Goal: Task Accomplishment & Management: Manage account settings

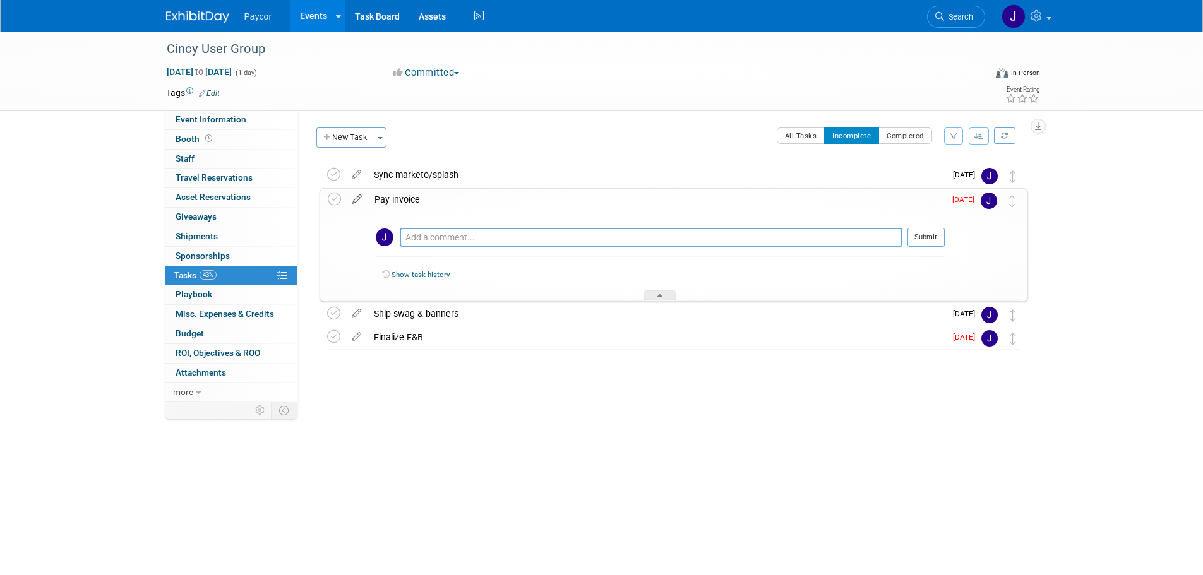
click at [354, 198] on icon at bounding box center [357, 197] width 22 height 16
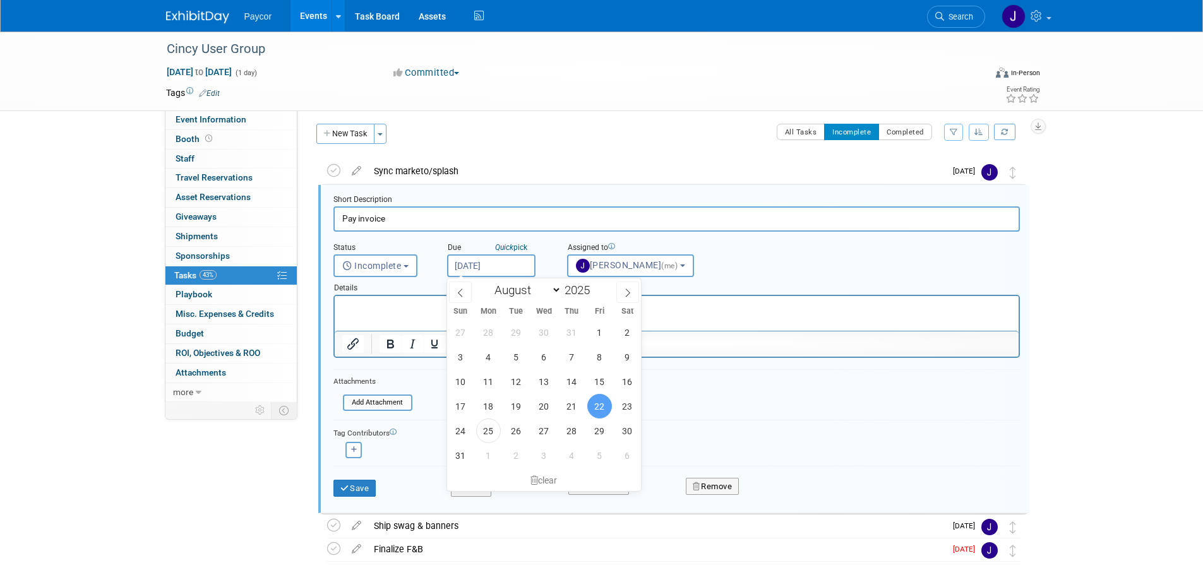
click at [477, 264] on input "Aug 22, 2025" at bounding box center [491, 265] width 88 height 23
click at [626, 291] on icon at bounding box center [627, 292] width 9 height 9
select select "8"
click at [604, 333] on span "5" at bounding box center [599, 332] width 25 height 25
type input "Sep 5, 2025"
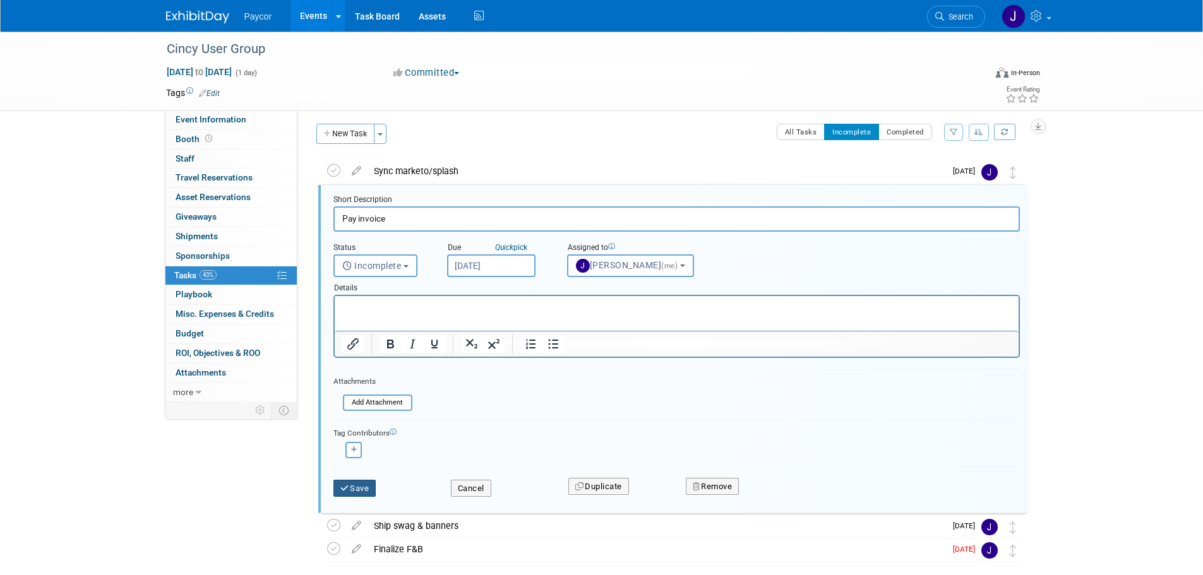
click at [344, 491] on icon "submit" at bounding box center [345, 488] width 10 height 8
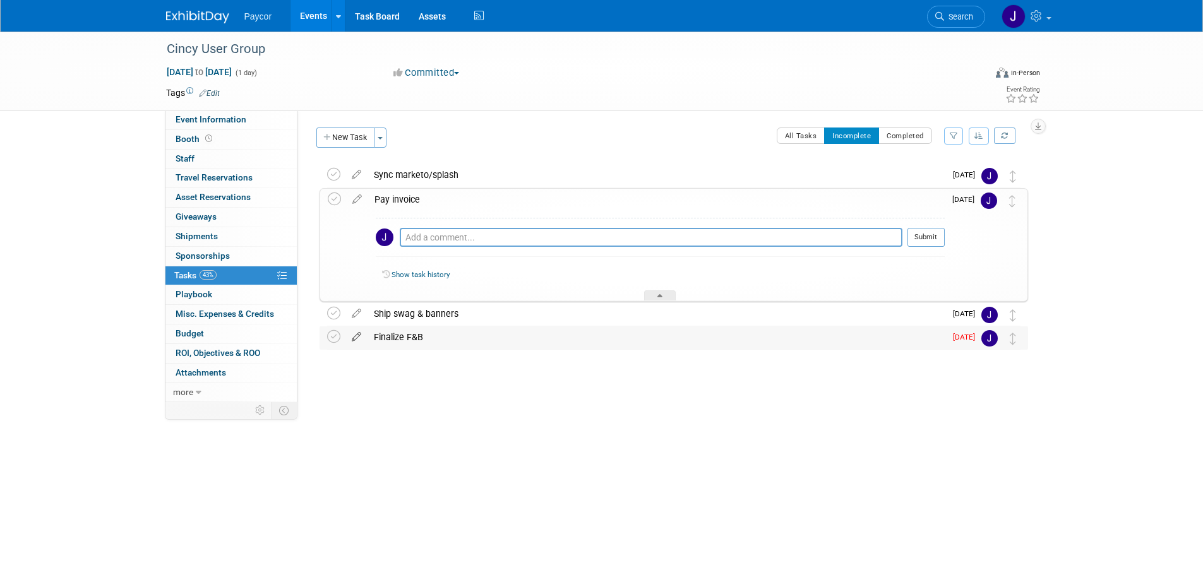
click at [355, 338] on icon at bounding box center [356, 334] width 22 height 16
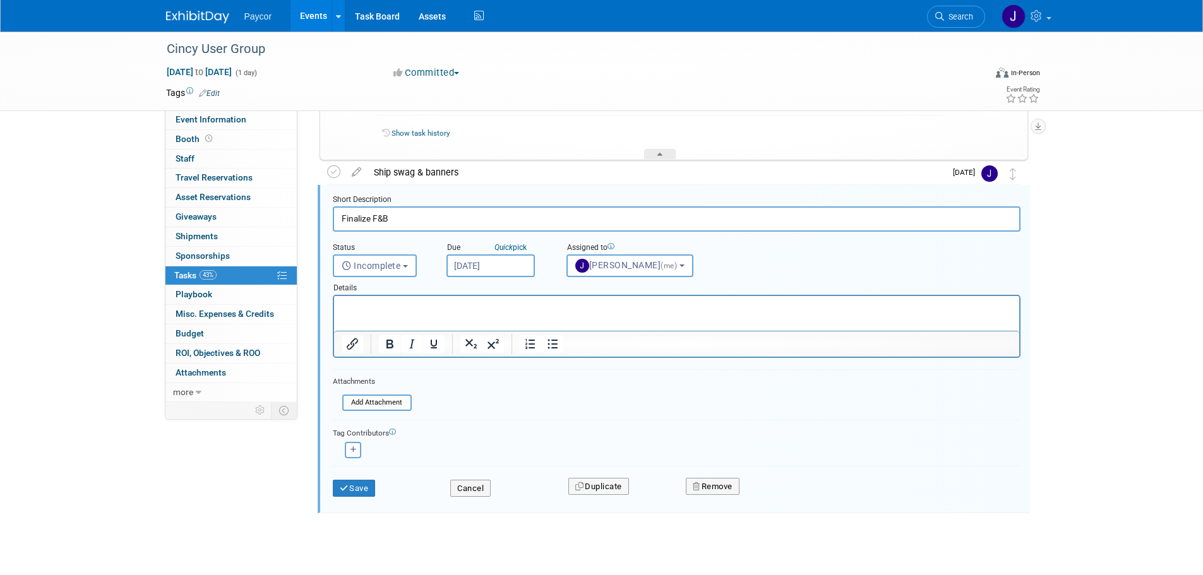
click at [480, 264] on input "Aug 25, 2025" at bounding box center [490, 265] width 88 height 23
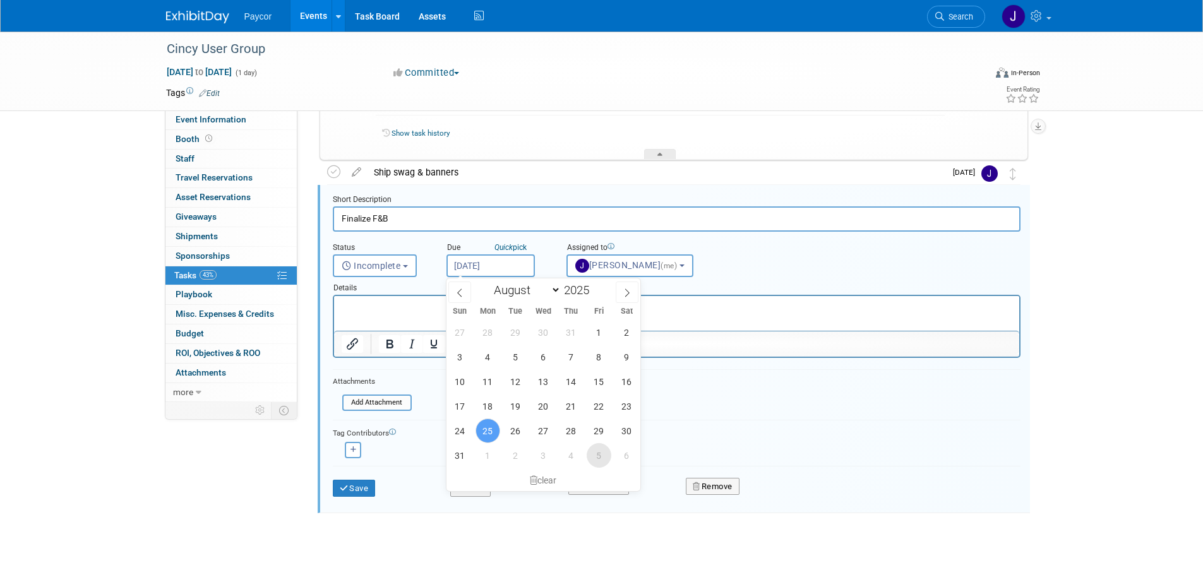
click at [596, 456] on span "5" at bounding box center [598, 455] width 25 height 25
type input "Sep 5, 2025"
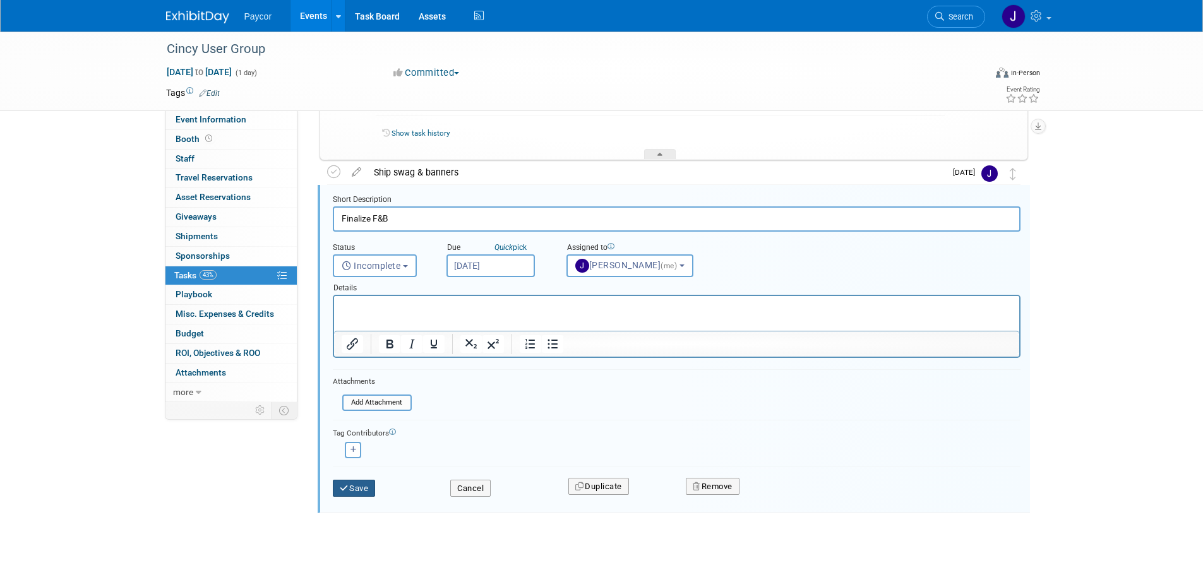
click at [361, 491] on button "Save" at bounding box center [354, 489] width 43 height 18
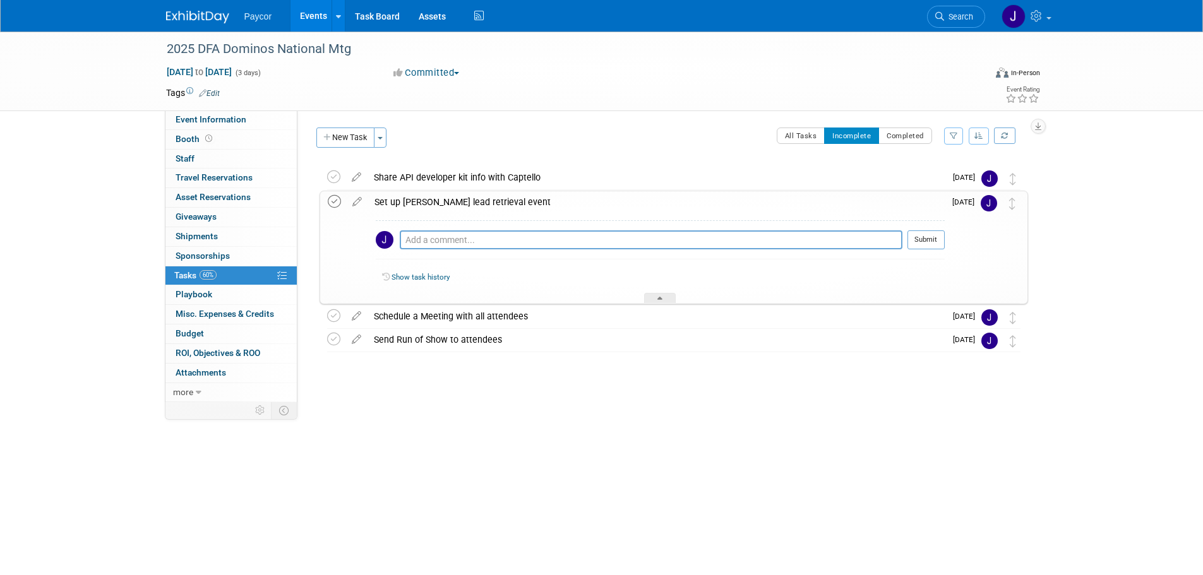
click at [334, 200] on icon at bounding box center [334, 201] width 13 height 13
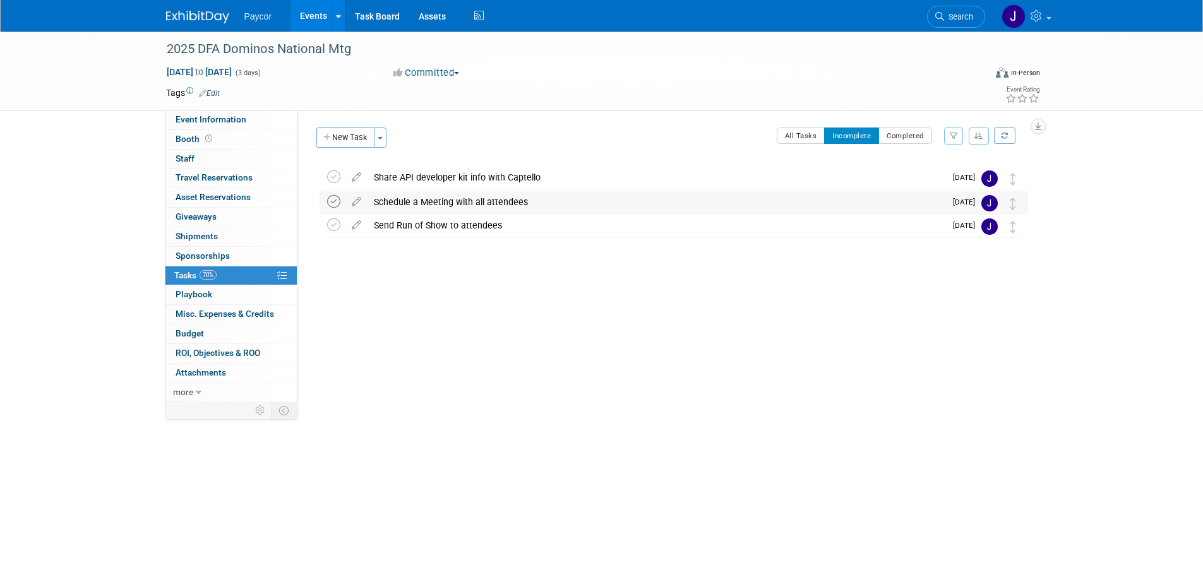
click at [332, 197] on icon at bounding box center [333, 201] width 13 height 13
click at [354, 178] on icon at bounding box center [356, 175] width 22 height 16
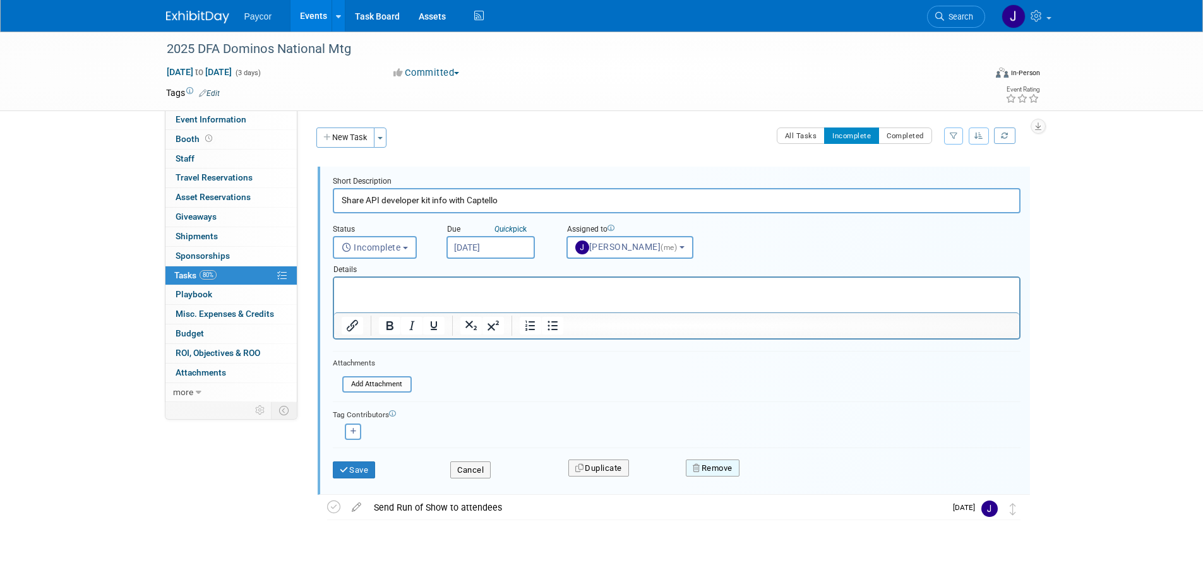
click at [723, 465] on button "Remove" at bounding box center [713, 469] width 54 height 18
click at [787, 475] on link "Yes" at bounding box center [783, 478] width 37 height 20
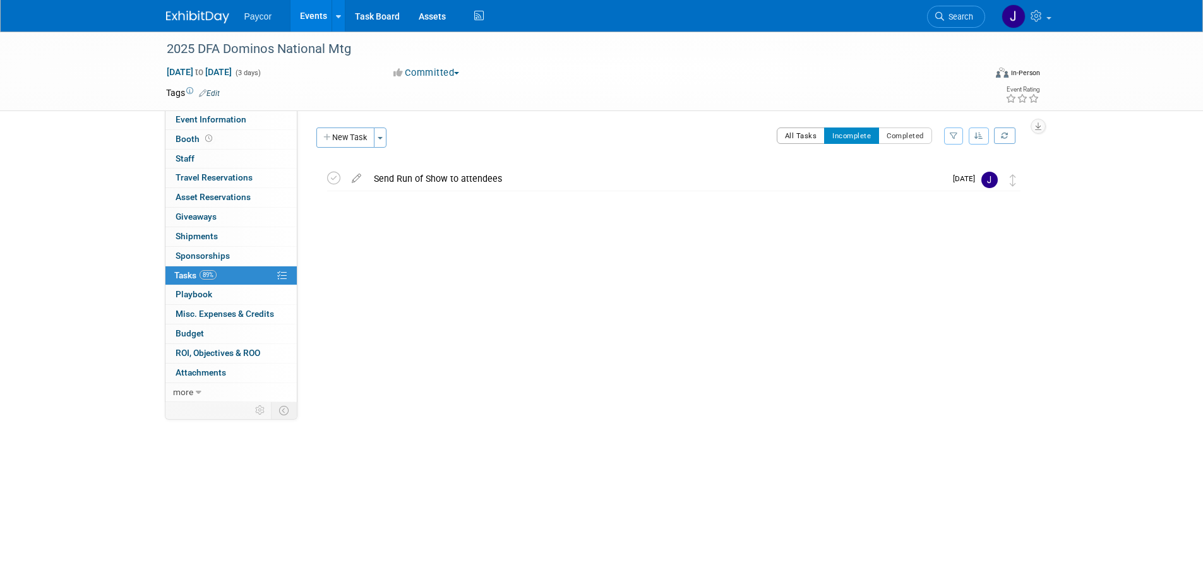
click at [797, 134] on button "All Tasks" at bounding box center [800, 136] width 49 height 16
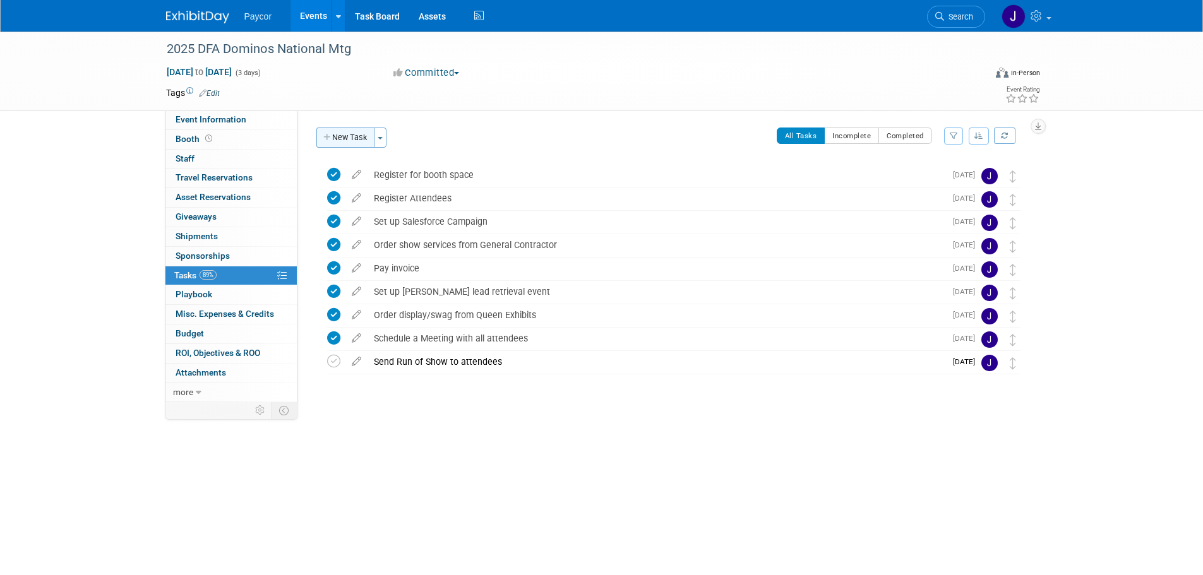
click at [348, 134] on button "New Task" at bounding box center [345, 138] width 58 height 20
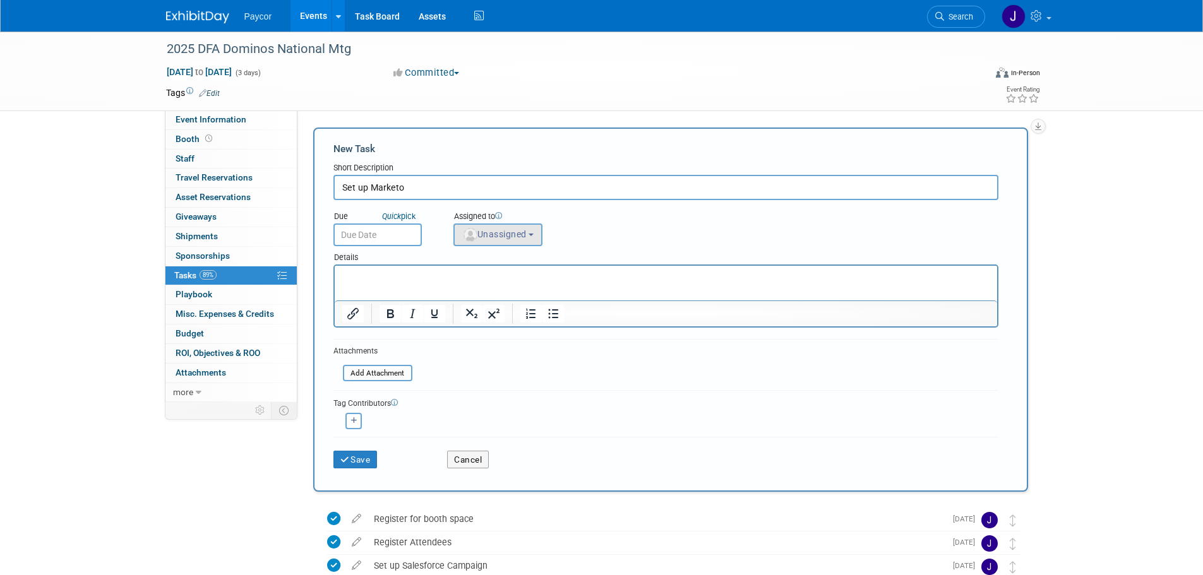
type input "Set up Marketo"
click at [504, 235] on span "Unassigned" at bounding box center [494, 234] width 64 height 10
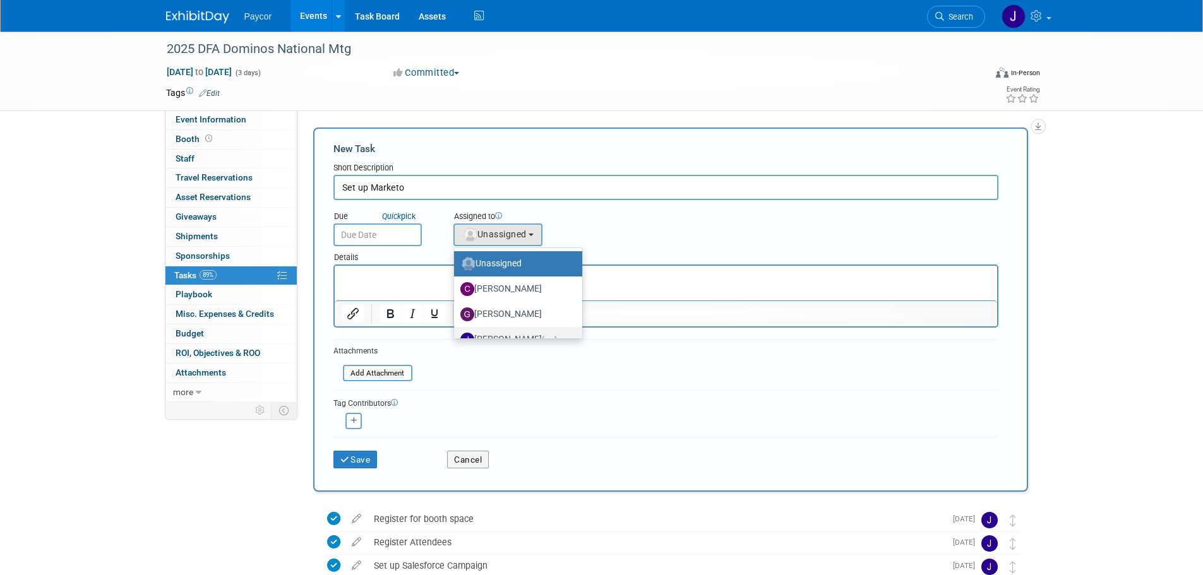
click at [511, 336] on label "[PERSON_NAME] (me)" at bounding box center [514, 340] width 109 height 20
click at [456, 336] on input "[PERSON_NAME] (me)" at bounding box center [452, 338] width 8 height 8
select select "5fa4a4d0-7ecb-44c4-b541-fab562a46234"
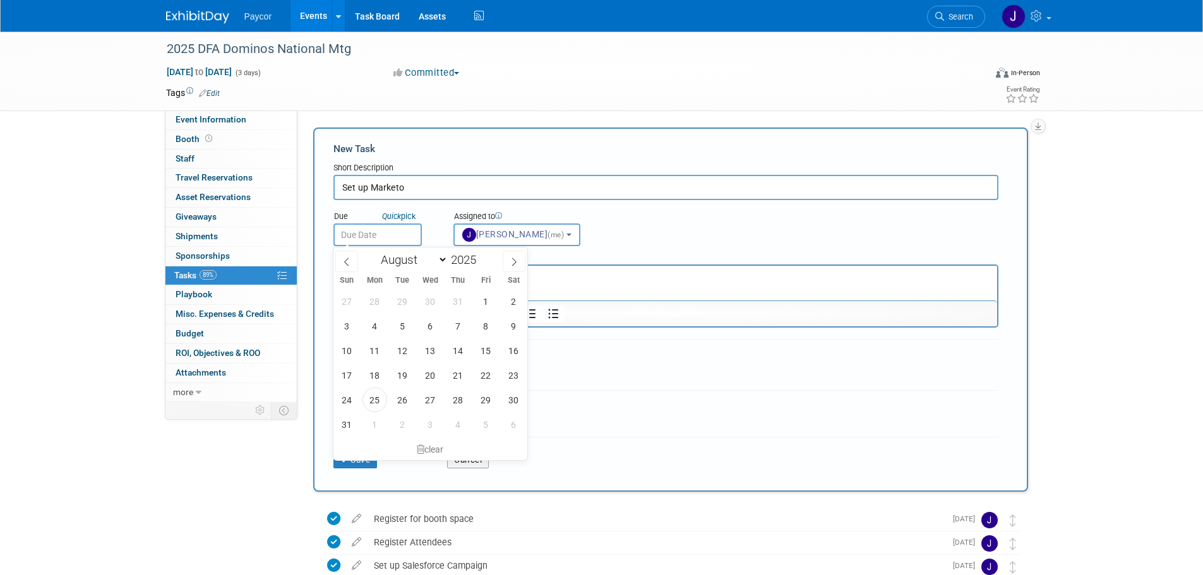
click at [374, 238] on input "text" at bounding box center [377, 234] width 88 height 23
click at [457, 400] on span "28" at bounding box center [458, 400] width 25 height 25
type input "[DATE]"
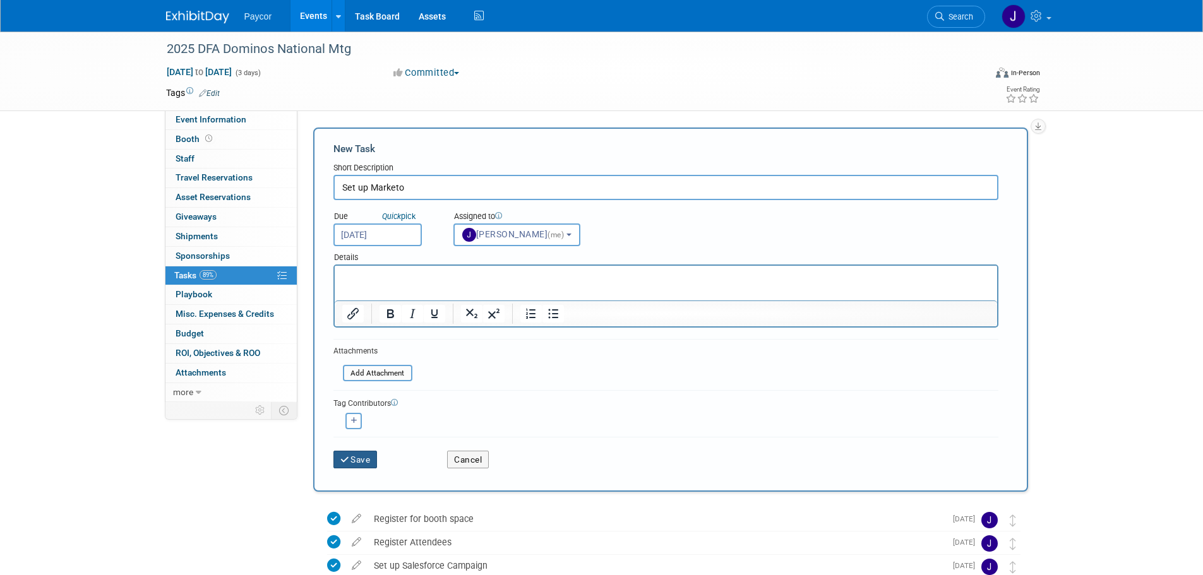
click at [354, 463] on button "Save" at bounding box center [355, 460] width 44 height 18
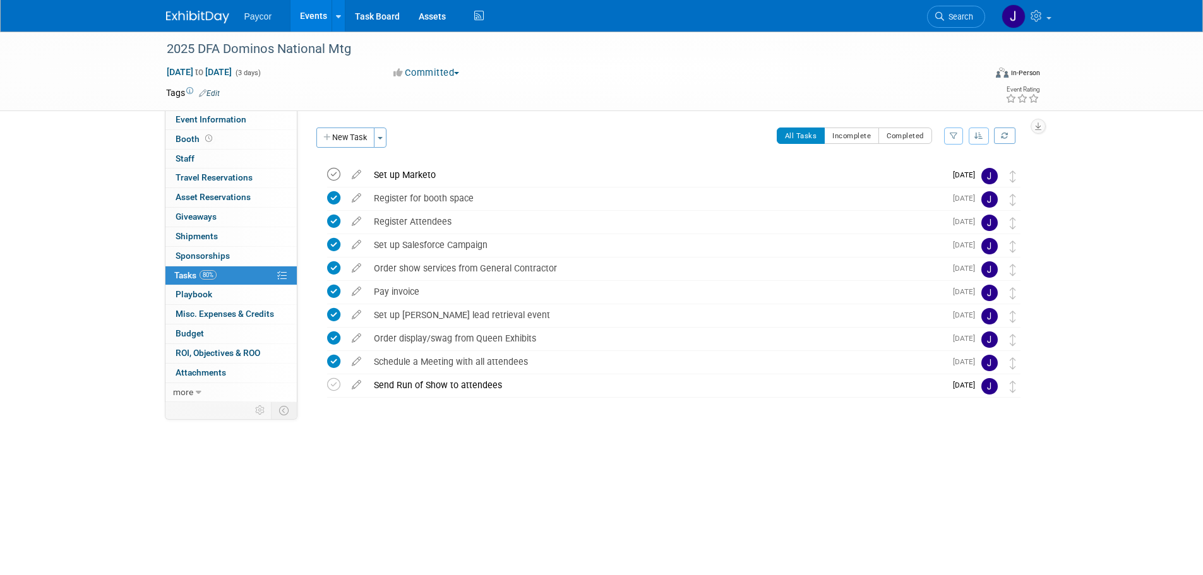
click at [333, 175] on icon at bounding box center [333, 174] width 13 height 13
